Goal: Information Seeking & Learning: Learn about a topic

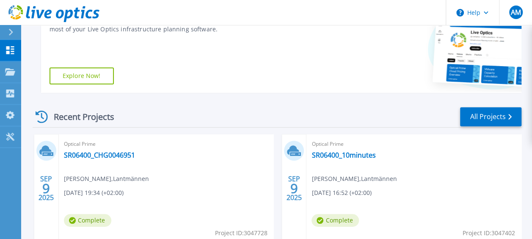
scroll to position [196, 0]
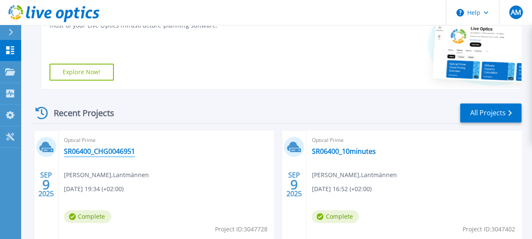
click at [117, 154] on link "SR06400_CHG0046951" at bounding box center [99, 151] width 71 height 8
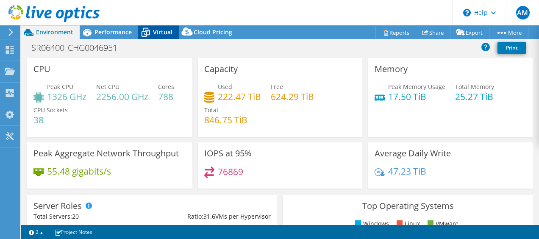
click at [159, 33] on span "Virtual" at bounding box center [162, 32] width 19 height 8
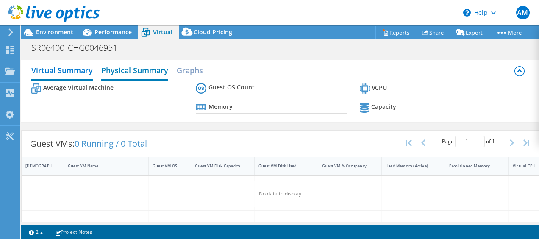
click at [141, 76] on h2 "Physical Summary" at bounding box center [134, 71] width 67 height 19
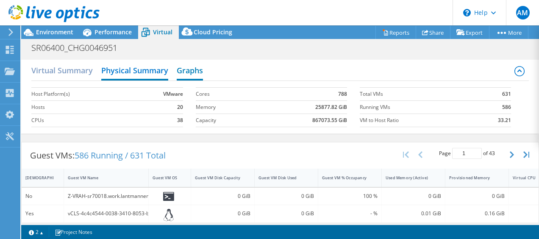
click at [186, 71] on h2 "Graphs" at bounding box center [190, 71] width 26 height 19
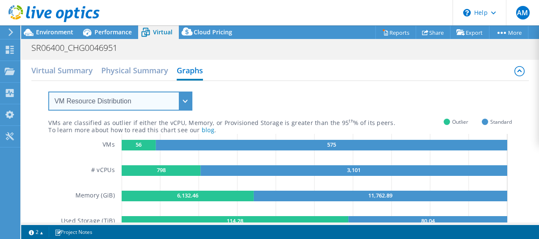
click at [169, 91] on select "VM Resource Distribution Provisioning Contrast Over Provisioning" at bounding box center [120, 100] width 144 height 19
select select "Over Provisioning"
click at [48, 91] on select "VM Resource Distribution Provisioning Contrast Over Provisioning" at bounding box center [120, 100] width 144 height 19
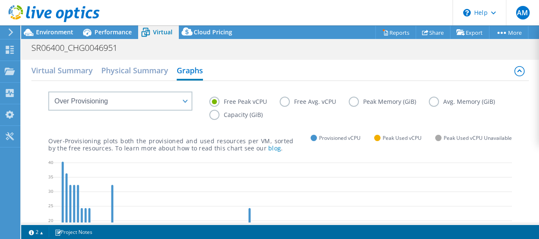
click at [286, 97] on label "Free Avg. vCPU" at bounding box center [314, 102] width 69 height 10
click at [0, 0] on input "Free Avg. vCPU" at bounding box center [0, 0] width 0 height 0
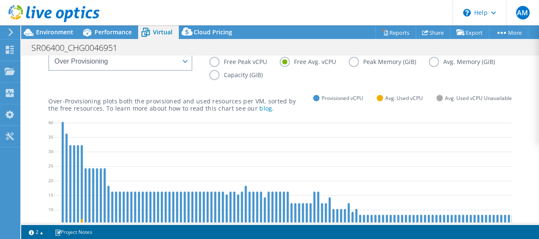
scroll to position [38, 0]
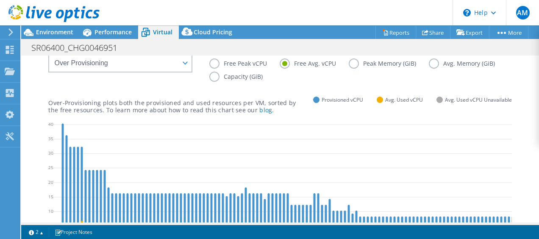
click at [429, 69] on label "Avg. Memory (GiB)" at bounding box center [468, 63] width 79 height 10
click at [0, 0] on input "Avg. Memory (GiB)" at bounding box center [0, 0] width 0 height 0
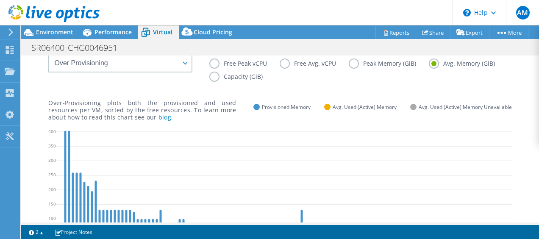
click at [217, 63] on label "Free Peak vCPU" at bounding box center [244, 63] width 70 height 10
click at [0, 0] on input "Free Peak vCPU" at bounding box center [0, 0] width 0 height 0
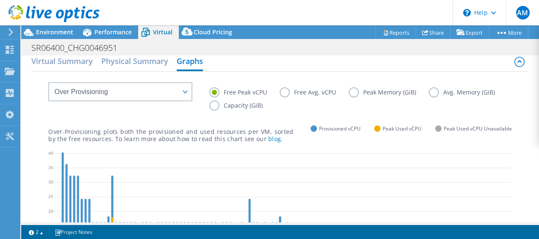
scroll to position [5, 0]
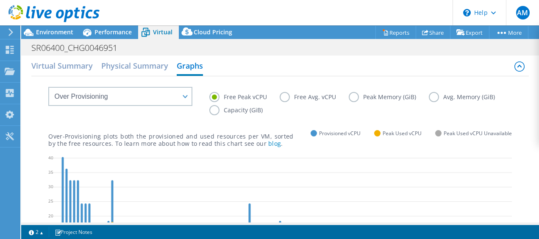
click at [9, 31] on icon at bounding box center [11, 32] width 6 height 8
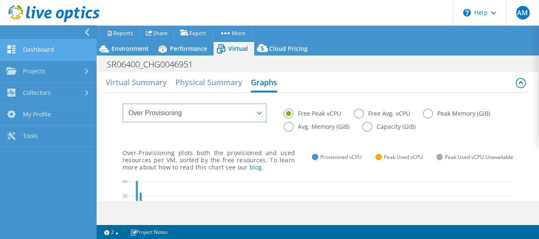
click at [35, 51] on link "Dashboard" at bounding box center [48, 50] width 97 height 22
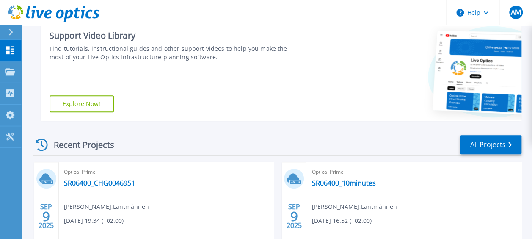
scroll to position [164, 0]
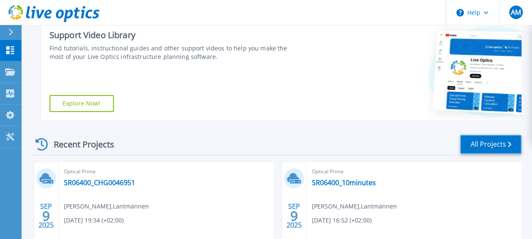
click at [471, 144] on link "All Projects" at bounding box center [490, 144] width 61 height 19
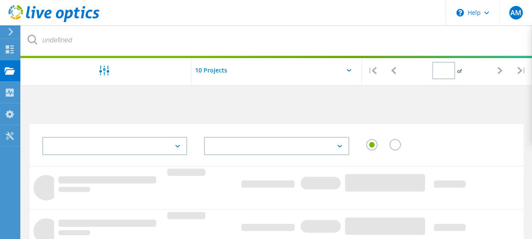
type input "2"
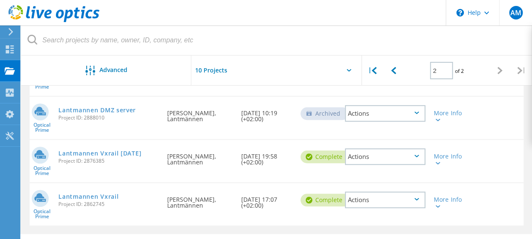
scroll to position [283, 0]
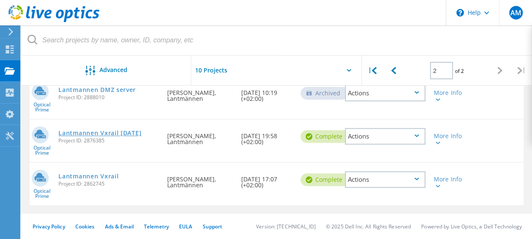
click at [136, 131] on link "Lantmannen Vxrail [DATE]" at bounding box center [99, 133] width 83 height 6
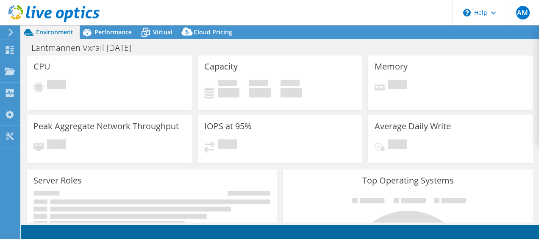
select select "EUFrankfurt"
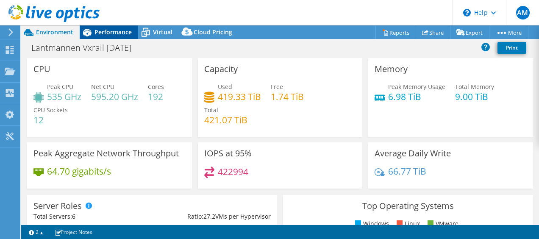
click at [125, 36] on div "Performance" at bounding box center [109, 32] width 58 height 14
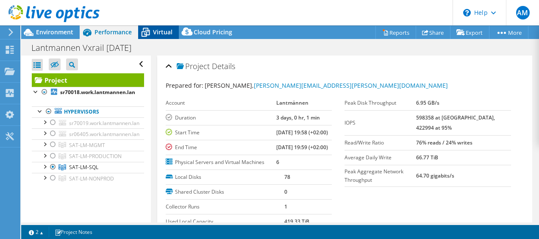
click at [155, 35] on span "Virtual" at bounding box center [162, 32] width 19 height 8
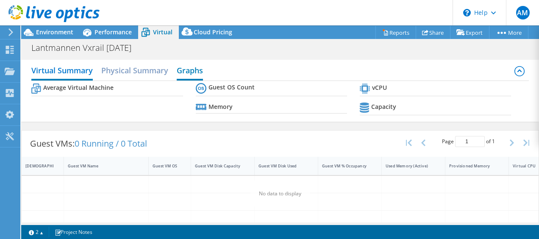
click at [187, 69] on h2 "Graphs" at bounding box center [190, 71] width 26 height 19
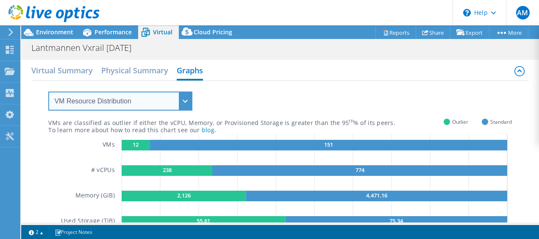
click at [184, 97] on select "VM Resource Distribution Provisioning Contrast Over Provisioning" at bounding box center [120, 100] width 144 height 19
click at [48, 91] on select "VM Resource Distribution Provisioning Contrast Over Provisioning" at bounding box center [120, 100] width 144 height 19
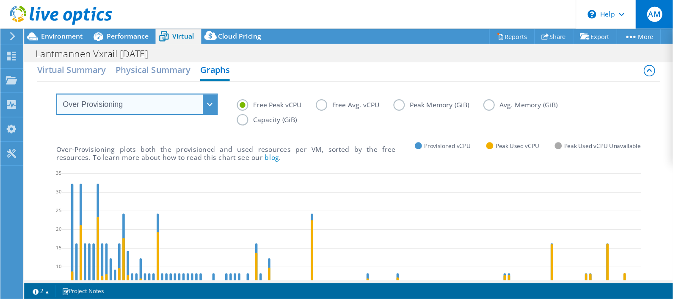
scroll to position [8, 0]
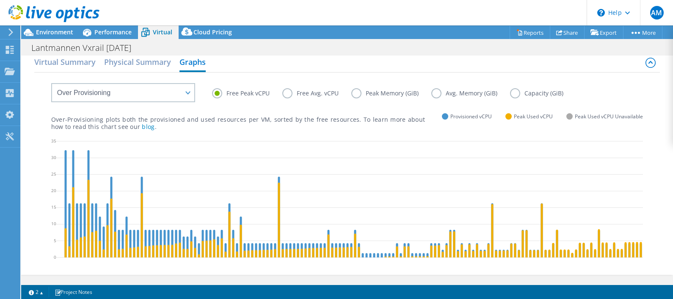
drag, startPoint x: 534, startPoint y: 2, endPoint x: 385, endPoint y: 105, distance: 181.4
click at [385, 105] on div "Over-Provisioning plots both the provisioned and used resources per VM, sorted …" at bounding box center [347, 115] width 592 height 29
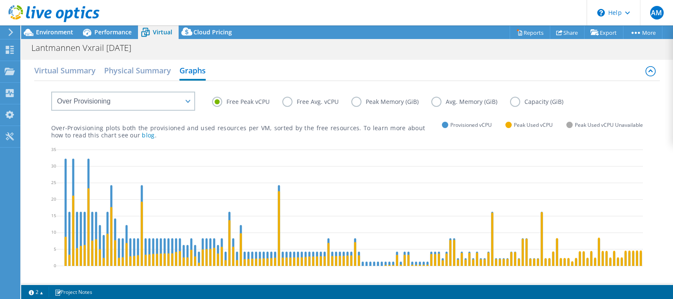
scroll to position [0, 0]
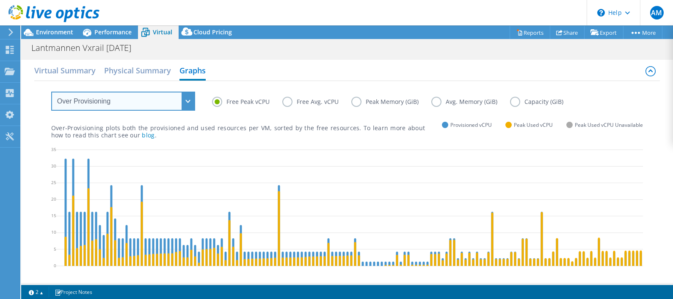
click at [184, 108] on select "VM Resource Distribution Provisioning Contrast Over Provisioning" at bounding box center [123, 100] width 144 height 19
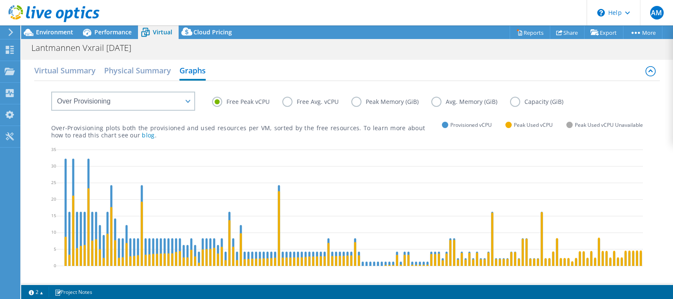
click at [432, 102] on label "Avg. Memory (GiB)" at bounding box center [471, 102] width 79 height 10
click at [0, 0] on input "Avg. Memory (GiB)" at bounding box center [0, 0] width 0 height 0
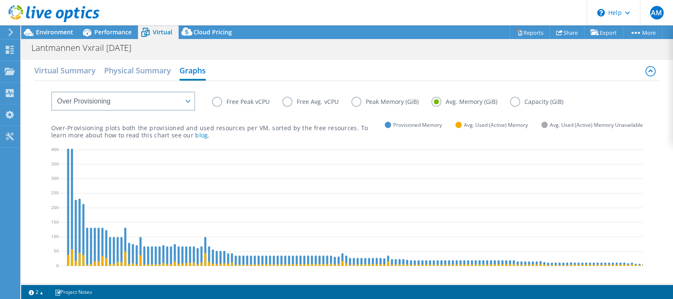
click at [285, 102] on label "Free Avg. vCPU" at bounding box center [316, 102] width 69 height 10
click at [0, 0] on input "Free Avg. vCPU" at bounding box center [0, 0] width 0 height 0
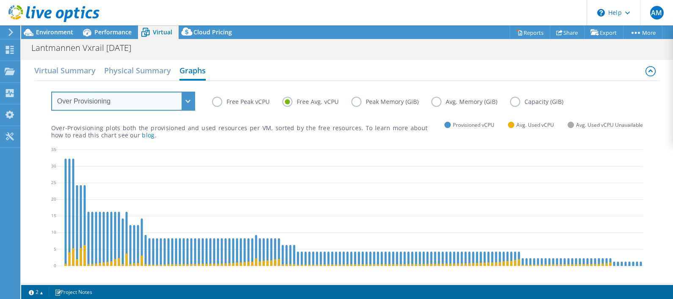
click at [182, 100] on select "VM Resource Distribution Provisioning Contrast Over Provisioning" at bounding box center [123, 100] width 144 height 19
click at [51, 91] on select "VM Resource Distribution Provisioning Contrast Over Provisioning" at bounding box center [123, 100] width 144 height 19
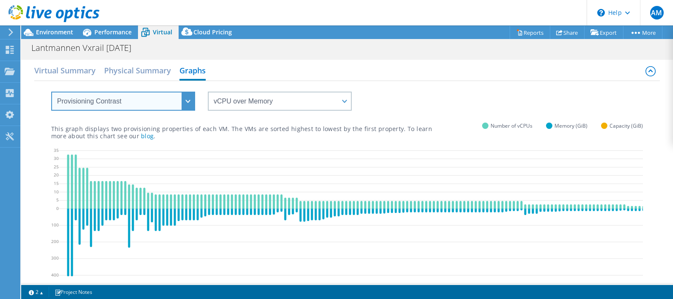
click at [181, 97] on select "VM Resource Distribution Provisioning Contrast Over Provisioning" at bounding box center [123, 100] width 144 height 19
select select "VM Resource Distribution"
click at [51, 91] on select "VM Resource Distribution Provisioning Contrast Over Provisioning" at bounding box center [123, 100] width 144 height 19
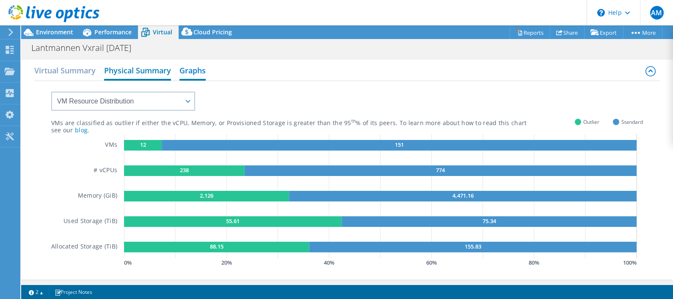
click at [133, 75] on h2 "Physical Summary" at bounding box center [137, 71] width 67 height 19
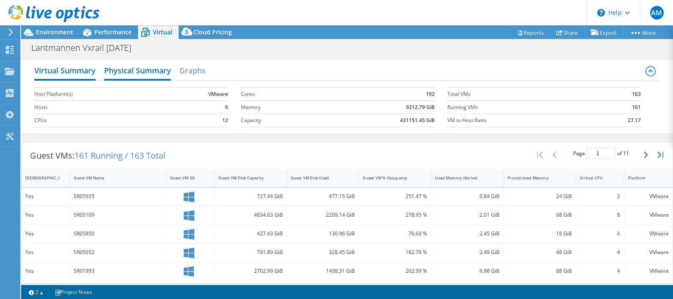
click at [68, 69] on h2 "Virtual Summary" at bounding box center [64, 71] width 61 height 19
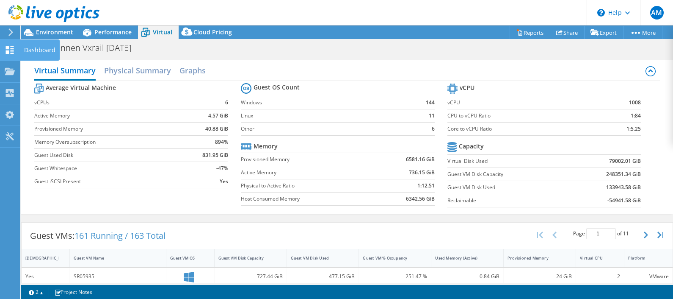
click at [34, 47] on div "Dashboard" at bounding box center [40, 49] width 40 height 21
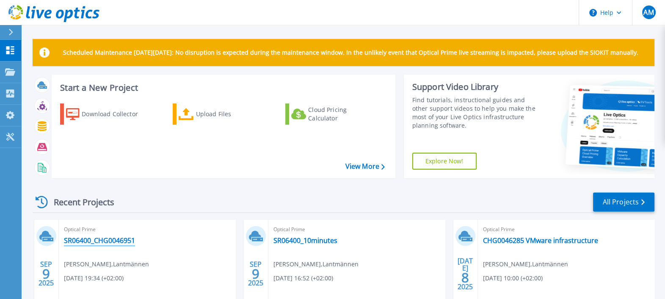
click at [108, 242] on link "SR06400_CHG0046951" at bounding box center [99, 240] width 71 height 8
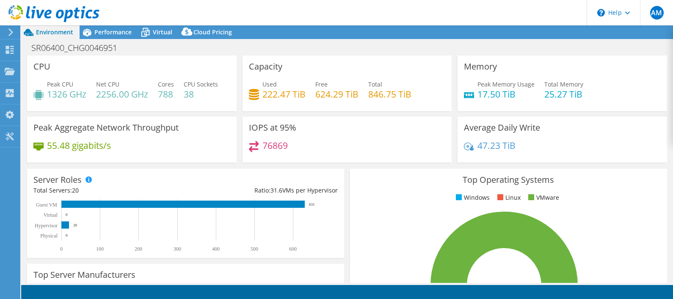
select select "USD"
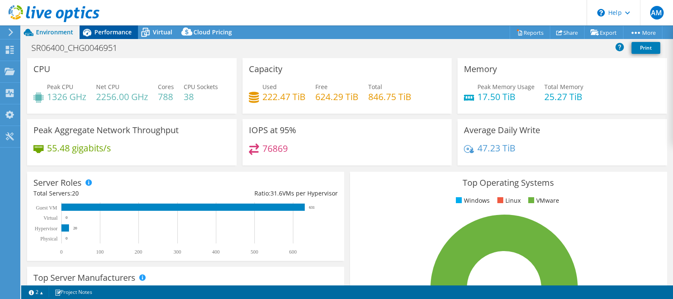
click at [120, 30] on span "Performance" at bounding box center [112, 32] width 37 height 8
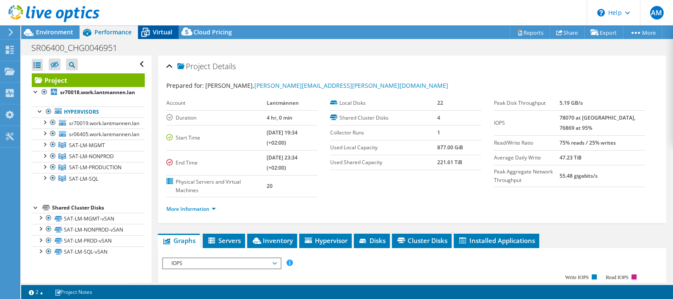
click at [159, 34] on span "Virtual" at bounding box center [162, 32] width 19 height 8
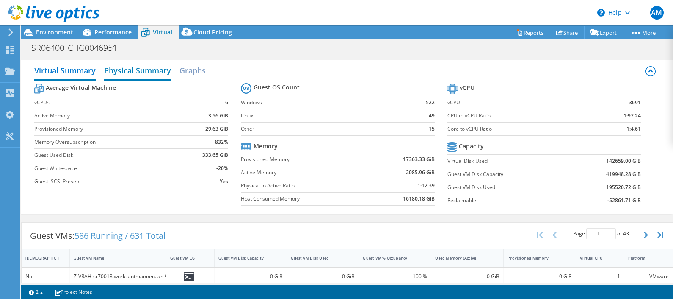
click at [147, 67] on h2 "Physical Summary" at bounding box center [137, 71] width 67 height 19
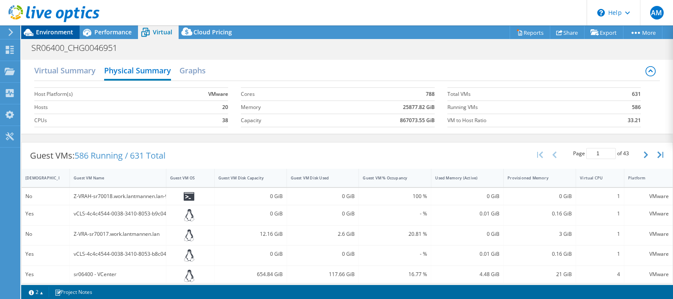
click at [66, 30] on span "Environment" at bounding box center [54, 32] width 37 height 8
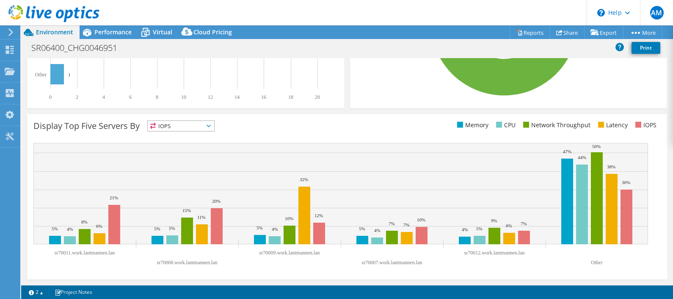
scroll to position [266, 0]
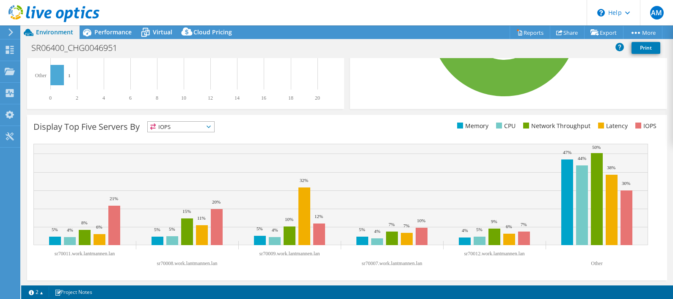
click at [204, 127] on span "IOPS" at bounding box center [181, 127] width 66 height 10
click at [177, 160] on li "CPU" at bounding box center [181, 161] width 66 height 12
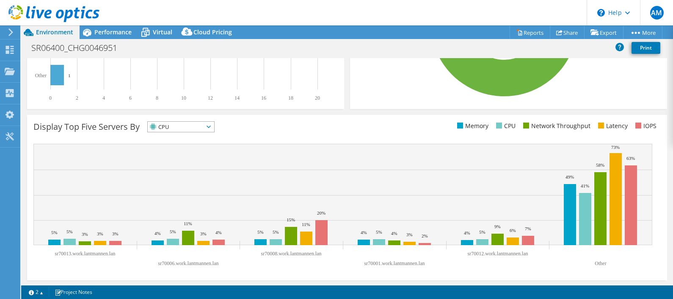
click at [203, 125] on span "CPU" at bounding box center [176, 127] width 56 height 10
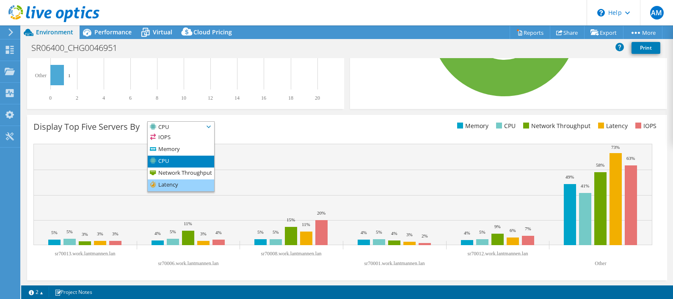
click at [177, 183] on li "Latency" at bounding box center [181, 185] width 66 height 12
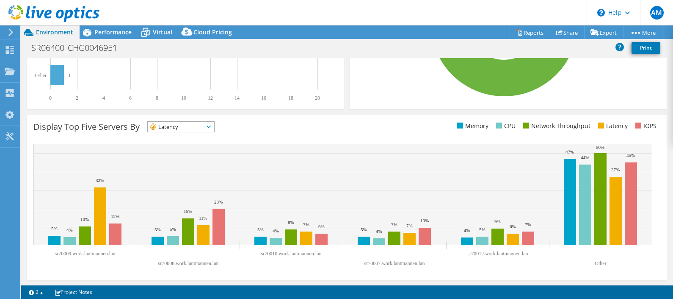
click at [201, 125] on span "Latency" at bounding box center [176, 127] width 56 height 10
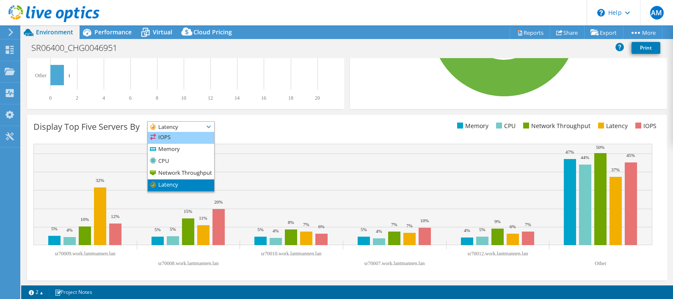
click at [186, 137] on li "IOPS" at bounding box center [181, 138] width 66 height 12
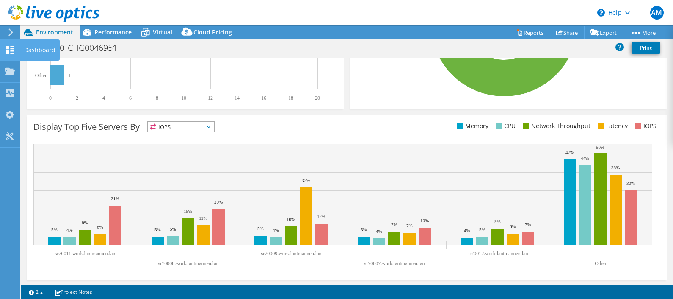
click at [41, 53] on div "Dashboard" at bounding box center [40, 49] width 40 height 21
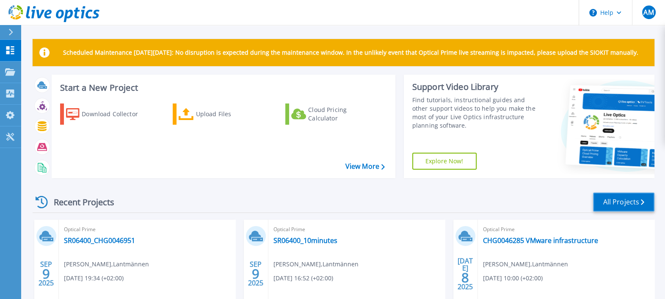
click at [617, 201] on link "All Projects" at bounding box center [623, 201] width 61 height 19
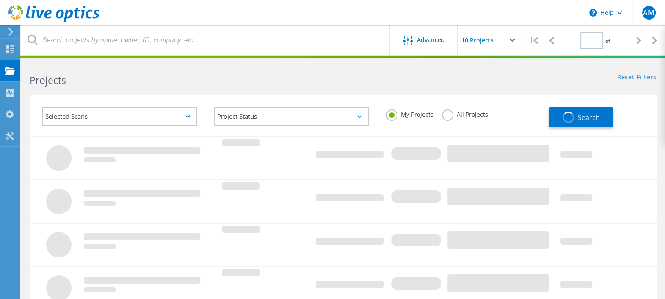
type input "2"
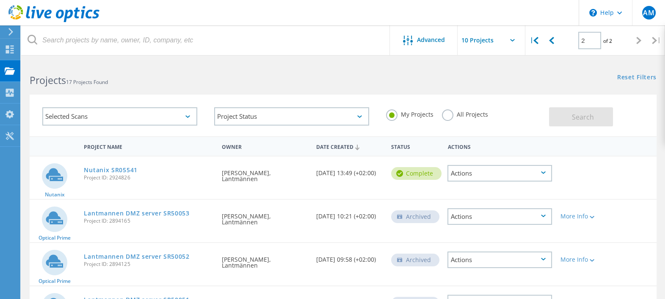
scroll to position [192, 0]
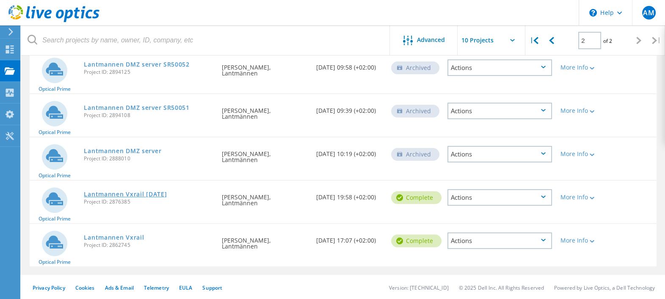
click at [147, 195] on link "Lantmannen Vxrail [DATE]" at bounding box center [125, 194] width 83 height 6
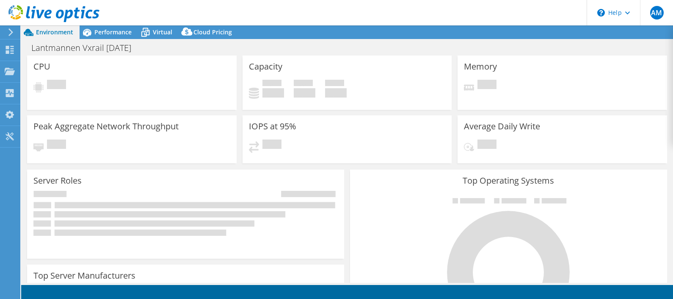
select select "EUFrankfurt"
select select "USD"
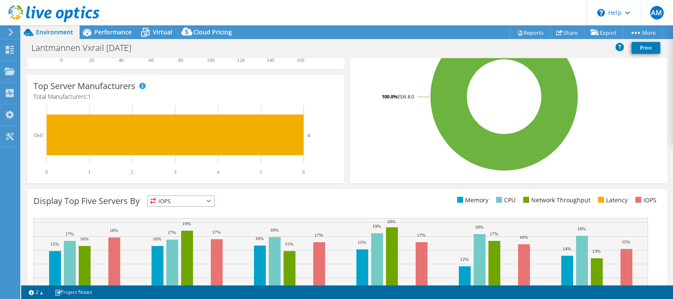
scroll to position [266, 0]
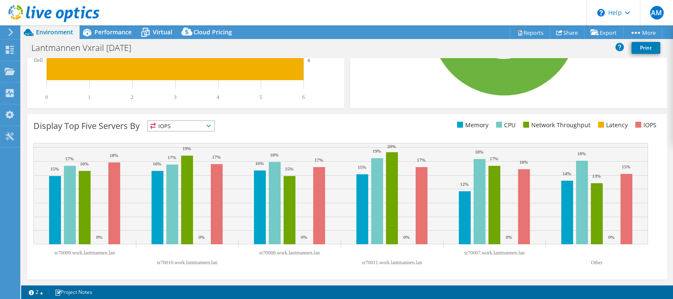
click at [187, 130] on span "IOPS" at bounding box center [181, 126] width 66 height 10
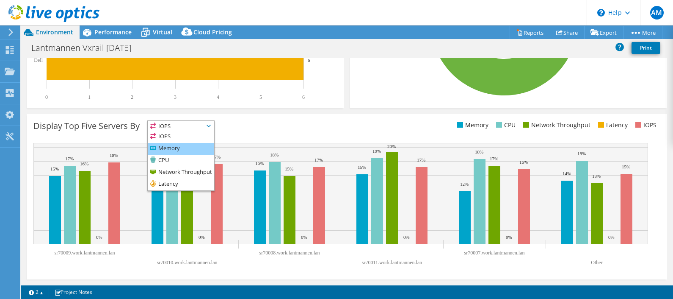
click at [179, 146] on li "Memory" at bounding box center [181, 149] width 66 height 12
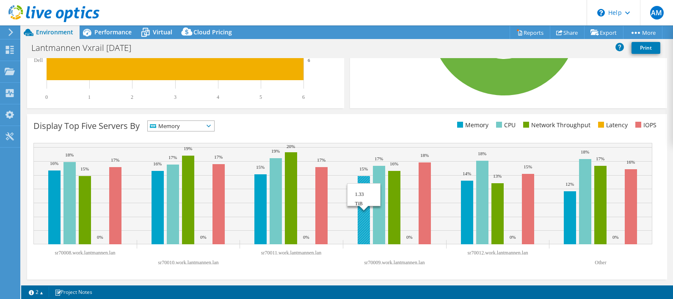
scroll to position [265, 0]
